Goal: Contribute content

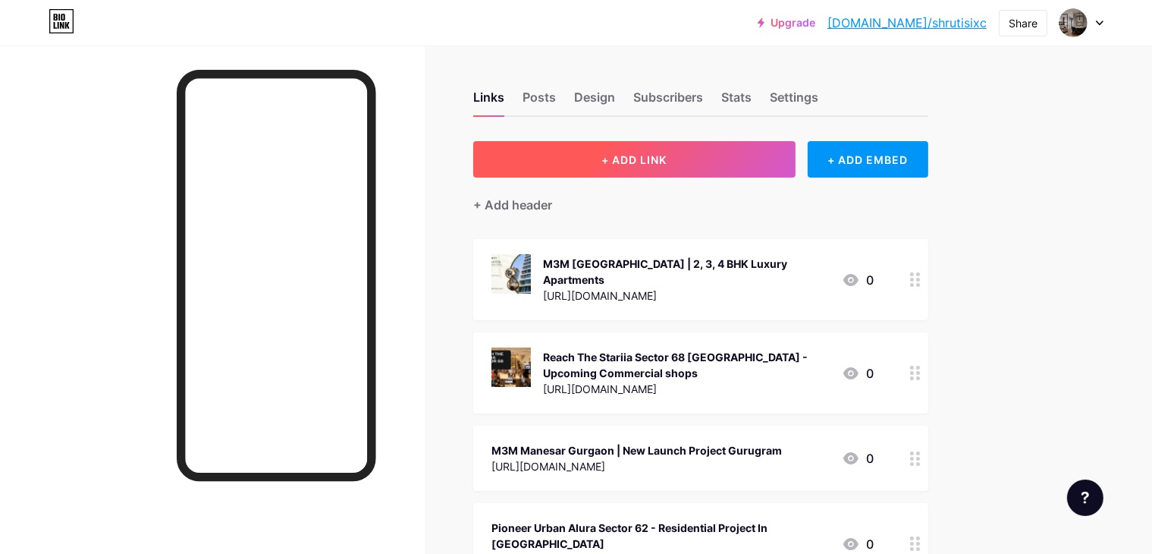
click at [667, 157] on span "+ ADD LINK" at bounding box center [634, 159] width 65 height 13
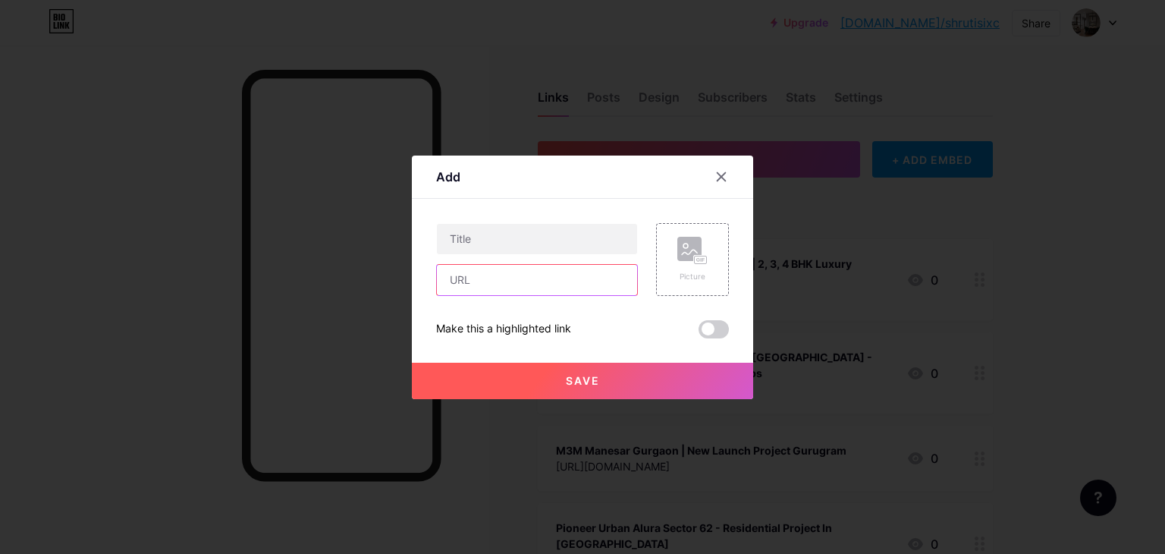
click at [471, 286] on input "text" at bounding box center [537, 280] width 200 height 30
paste input "[URL][DOMAIN_NAME]"
type input "[URL][DOMAIN_NAME]"
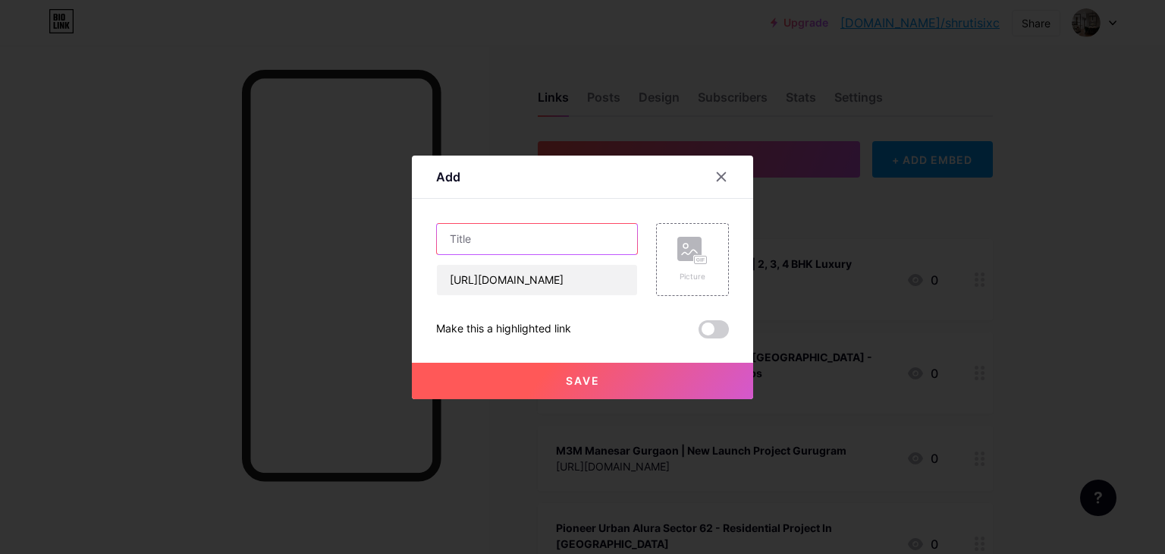
click at [519, 230] on input "text" at bounding box center [537, 239] width 200 height 30
paste input "Elan Sector 68"
type input "Elan Sector 68"
drag, startPoint x: 547, startPoint y: 282, endPoint x: 747, endPoint y: 277, distance: 199.6
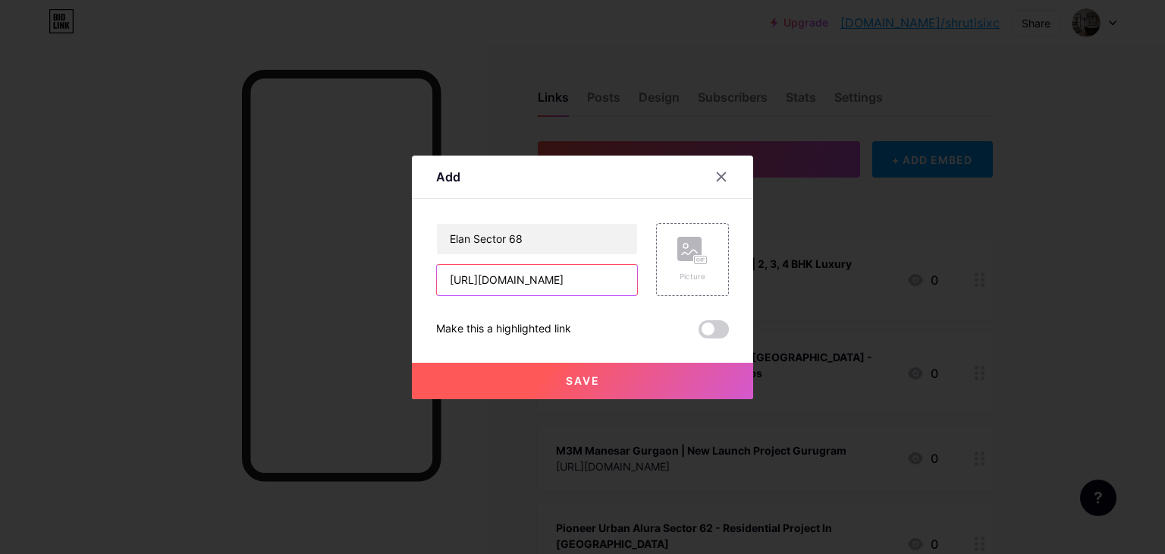
click at [747, 277] on div "Add Content YouTube Play YouTube video without leaving your page. ADD Vimeo Pla…" at bounding box center [582, 278] width 341 height 244
click at [667, 256] on div "Picture" at bounding box center [692, 259] width 73 height 73
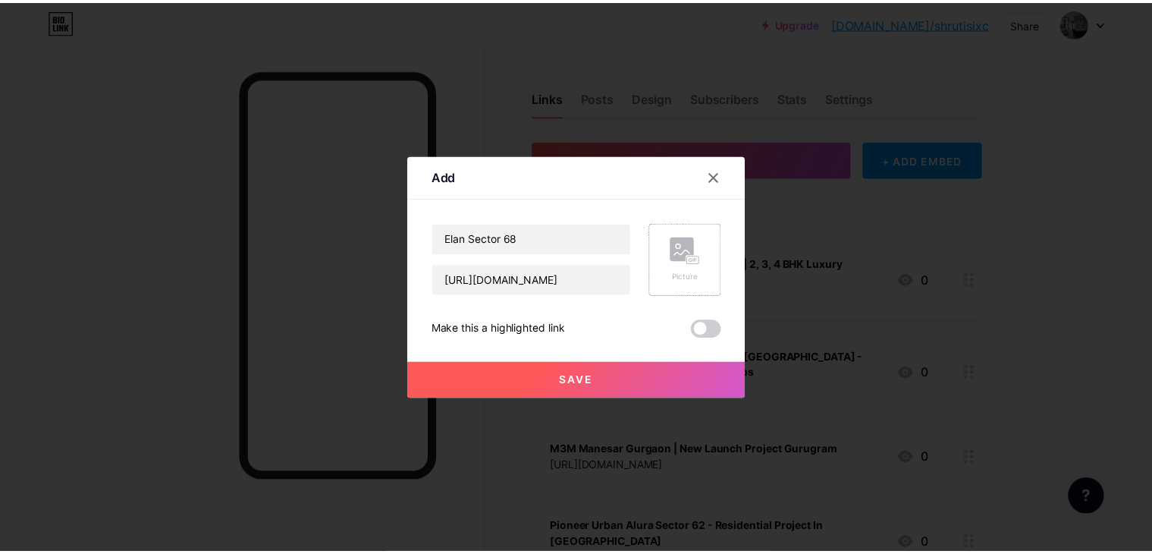
scroll to position [0, 0]
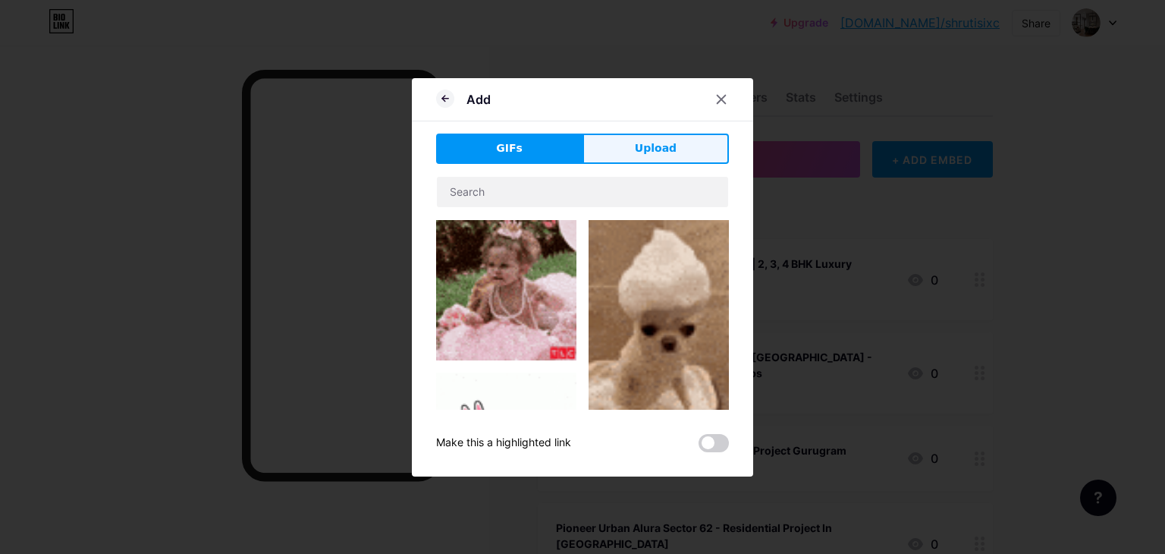
drag, startPoint x: 656, startPoint y: 129, endPoint x: 653, endPoint y: 140, distance: 11.6
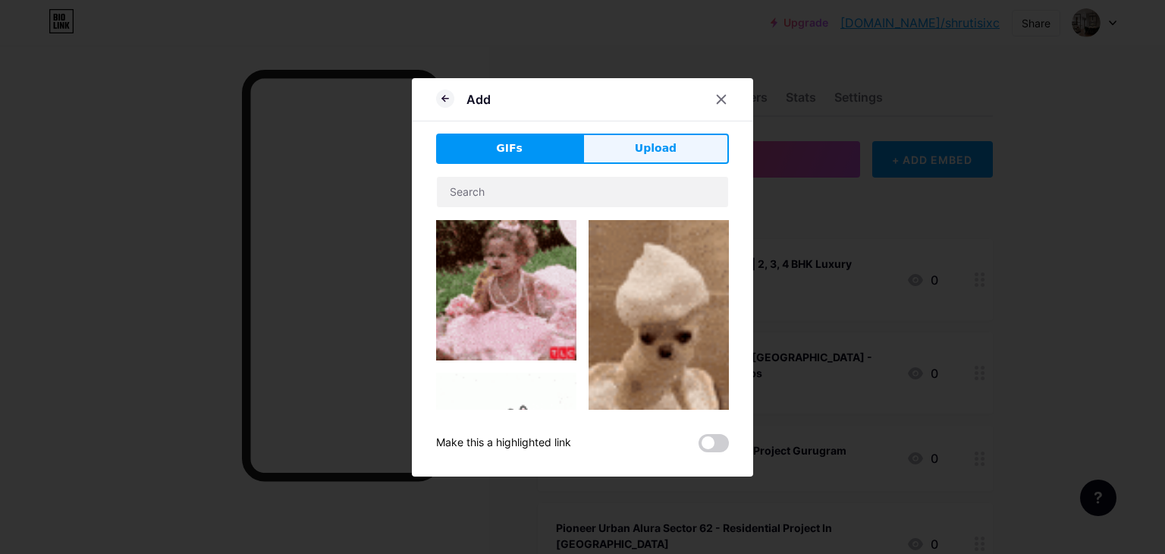
click at [654, 138] on div "Add GIFs Upload Content YouTube Play YouTube video without leaving your page. A…" at bounding box center [582, 277] width 341 height 398
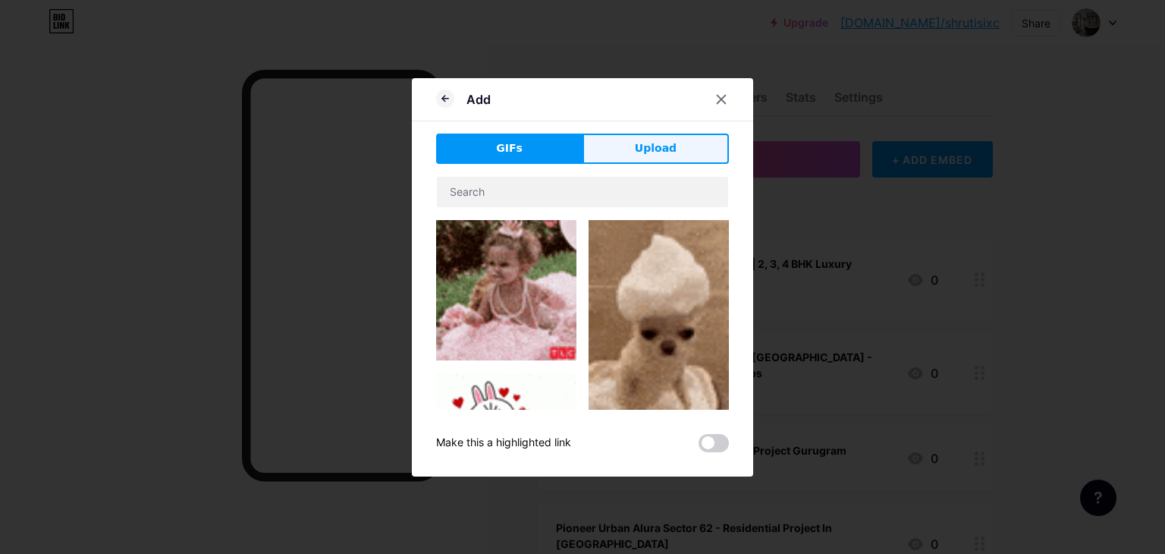
click at [653, 140] on span "Upload" at bounding box center [656, 148] width 42 height 16
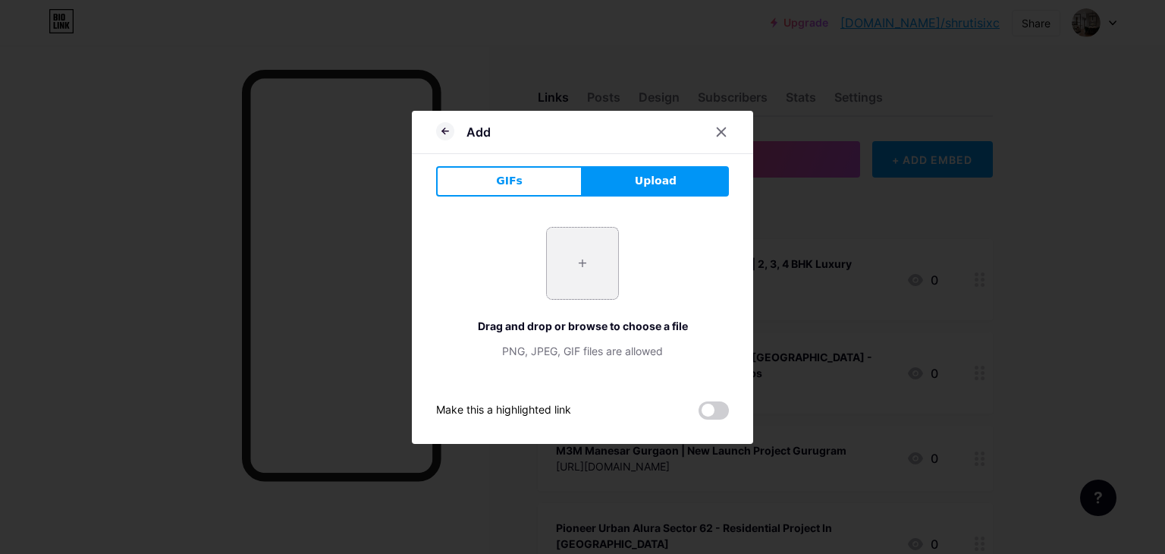
click at [611, 259] on input "file" at bounding box center [582, 263] width 71 height 71
type input "C:\fakepath\apartments.png"
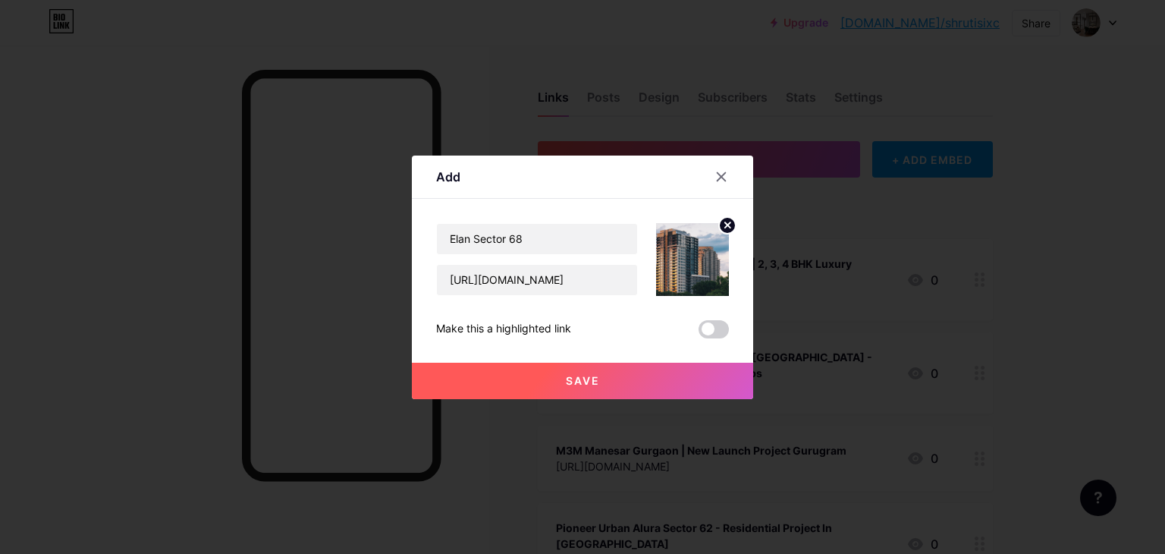
click at [637, 387] on button "Save" at bounding box center [582, 381] width 341 height 36
click at [718, 180] on icon at bounding box center [721, 177] width 12 height 12
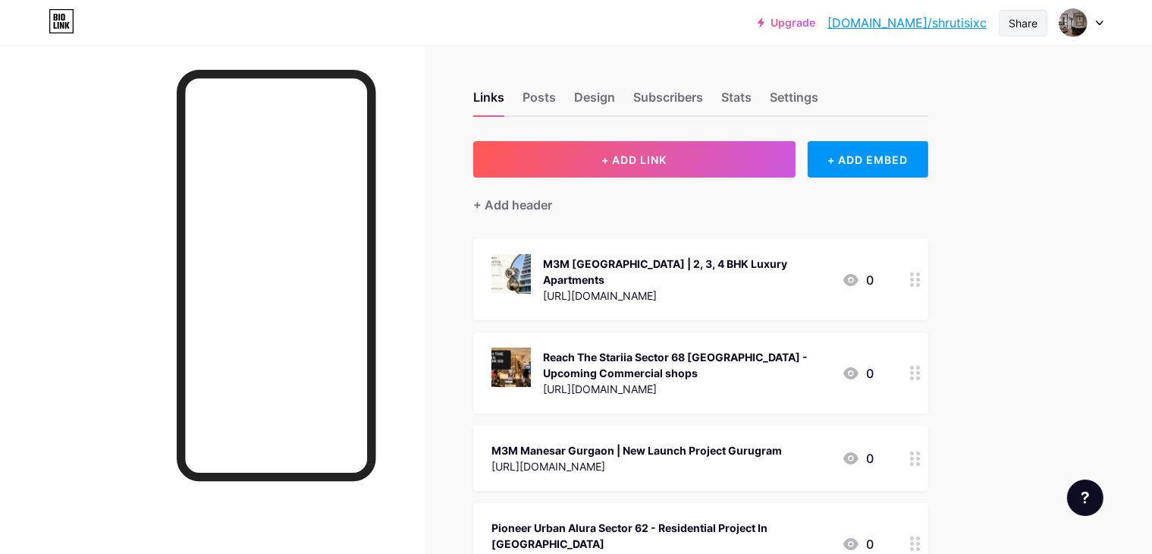
click at [1032, 16] on div "Share" at bounding box center [1023, 23] width 29 height 16
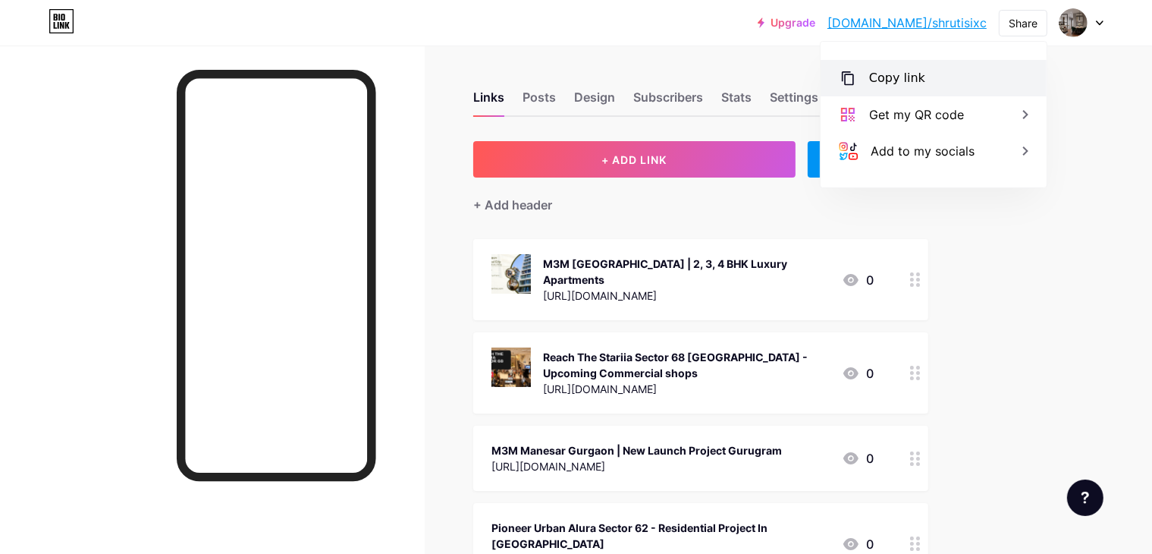
click at [941, 68] on div "Copy link" at bounding box center [934, 78] width 226 height 36
